Goal: Task Accomplishment & Management: Use online tool/utility

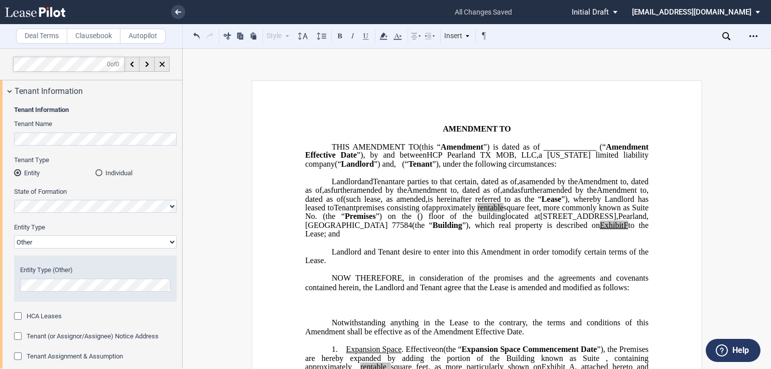
select select "Other"
select select "tenant"
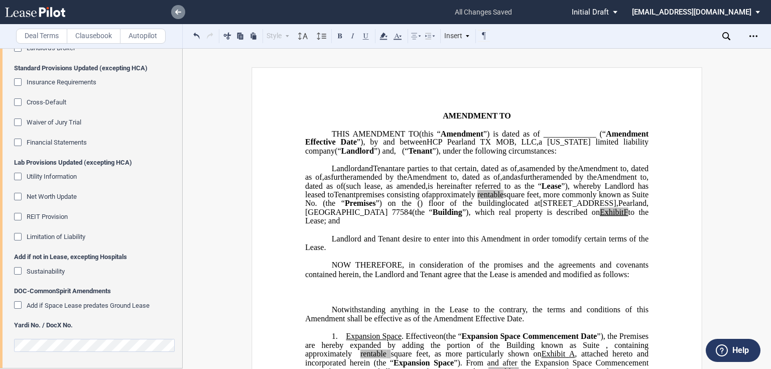
click at [178, 10] on use at bounding box center [178, 12] width 6 height 5
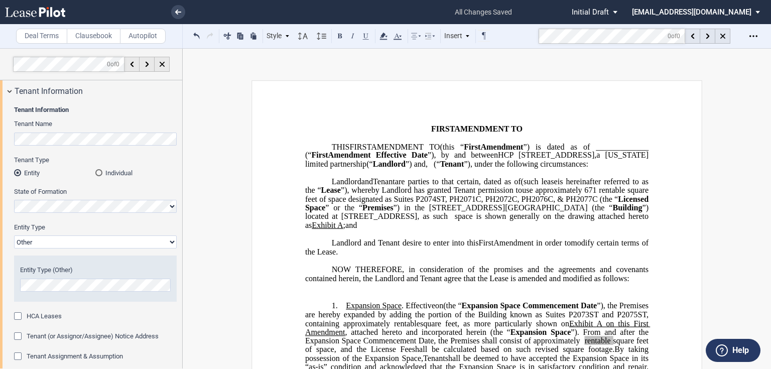
select select "Other"
select select "expansion"
